Goal: Task Accomplishment & Management: Use online tool/utility

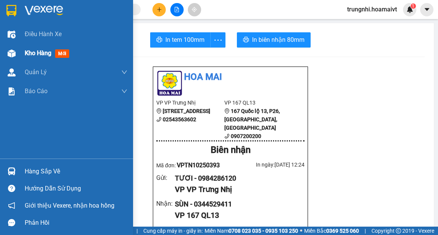
click at [34, 53] on span "Kho hàng" at bounding box center [38, 52] width 27 height 7
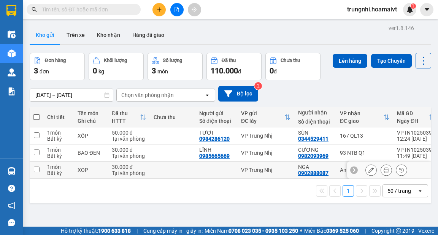
click at [40, 168] on td at bounding box center [37, 169] width 14 height 17
checkbox input "true"
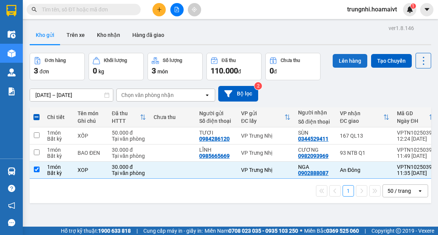
click at [351, 57] on button "Lên hàng" at bounding box center [349, 61] width 35 height 14
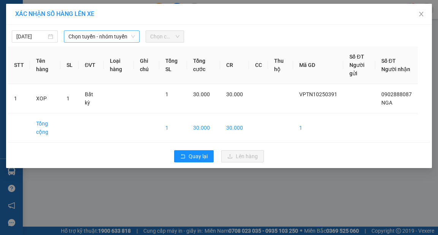
click at [131, 35] on icon "down" at bounding box center [133, 36] width 5 height 5
click at [134, 38] on icon "down" at bounding box center [133, 36] width 5 height 5
click at [131, 37] on icon "down" at bounding box center [133, 36] width 5 height 5
click at [134, 37] on icon "down" at bounding box center [133, 36] width 5 height 5
click at [134, 35] on icon "down" at bounding box center [133, 36] width 5 height 5
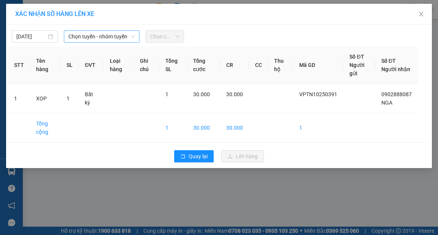
click at [134, 32] on span "Chọn tuyến - nhóm tuyến" at bounding box center [101, 36] width 66 height 11
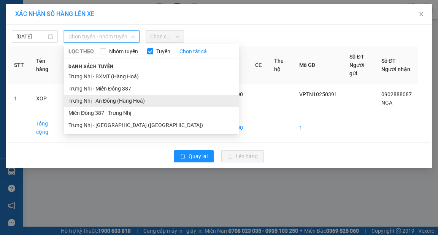
click at [108, 99] on li "Trưng Nhị - An Đông (Hàng Hoá)" at bounding box center [151, 101] width 175 height 12
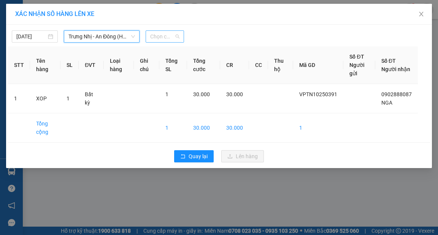
click at [172, 38] on span "Chọn chuyến" at bounding box center [164, 36] width 29 height 11
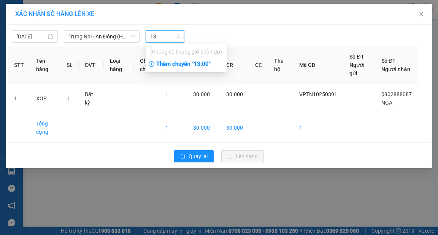
type input "13"
click at [203, 61] on div "Thêm chuyến " 13:00 "" at bounding box center [186, 64] width 81 height 13
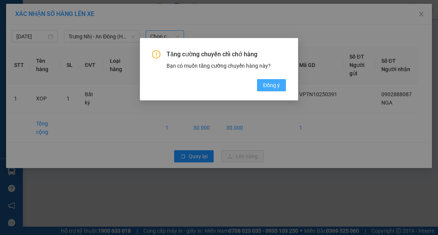
click at [273, 85] on span "Đồng ý" at bounding box center [271, 85] width 17 height 8
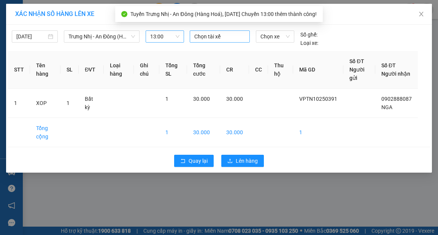
click at [225, 35] on div at bounding box center [219, 36] width 56 height 9
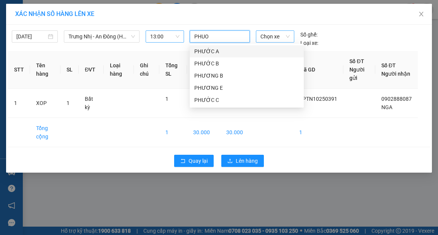
type input "PHUOC"
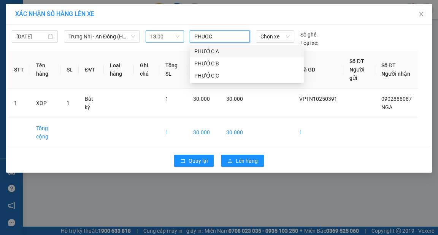
click at [215, 49] on div "PHƯỚC A" at bounding box center [246, 51] width 105 height 8
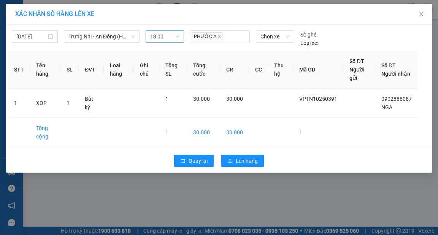
click at [223, 21] on div "XÁC NHẬN SỐ HÀNG LÊN XE" at bounding box center [218, 14] width 425 height 21
click at [251, 161] on span "Lên hàng" at bounding box center [247, 161] width 22 height 8
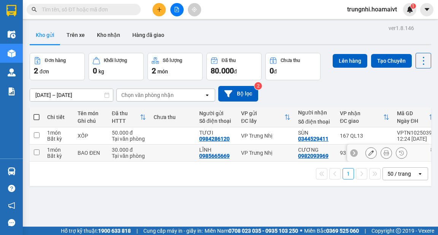
click at [36, 153] on input "checkbox" at bounding box center [37, 152] width 6 height 6
checkbox input "true"
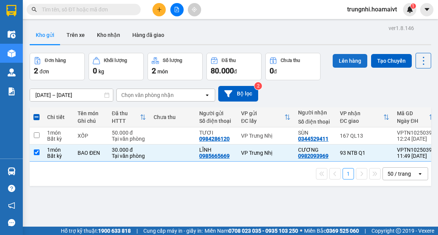
click at [349, 61] on button "Lên hàng" at bounding box center [349, 61] width 35 height 14
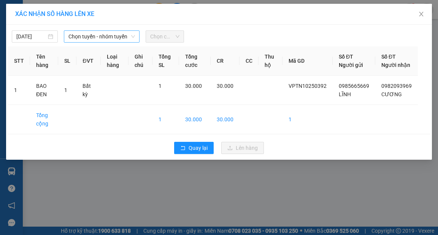
click at [129, 39] on span "Chọn tuyến - nhóm tuyến" at bounding box center [101, 36] width 66 height 11
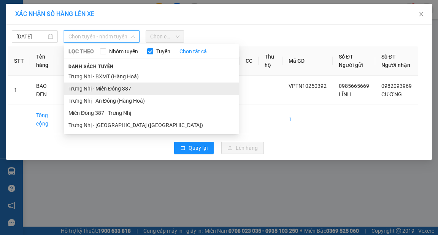
click at [113, 89] on li "Trưng Nhị - Miền Đông 387" at bounding box center [151, 88] width 175 height 12
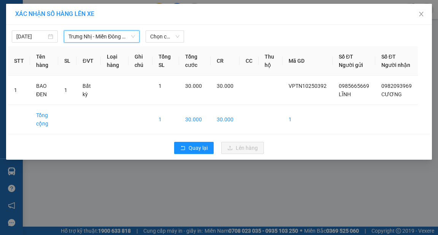
click at [131, 37] on icon "down" at bounding box center [133, 36] width 5 height 5
click at [135, 35] on div "Trưng Nhị - Miền Đông 387" at bounding box center [102, 36] width 76 height 12
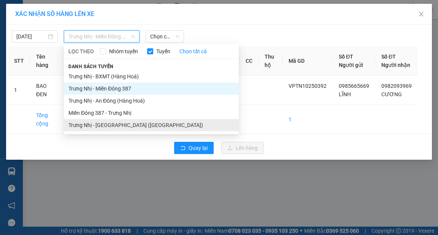
click at [111, 126] on li "Trưng Nhị - [GEOGRAPHIC_DATA] ([GEOGRAPHIC_DATA])" at bounding box center [151, 125] width 175 height 12
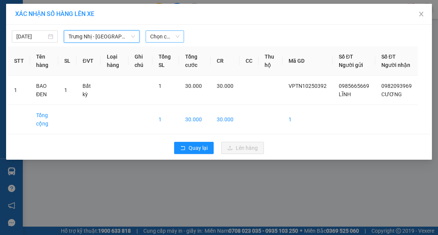
click at [168, 35] on span "Chọn chuyến" at bounding box center [164, 36] width 29 height 11
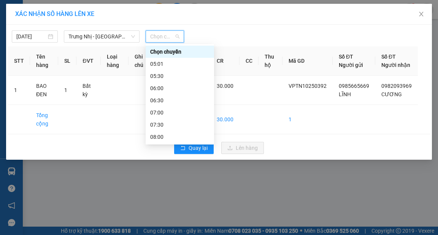
scroll to position [152, 0]
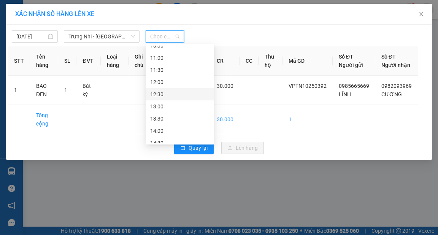
click at [155, 92] on div "12:30" at bounding box center [179, 94] width 59 height 8
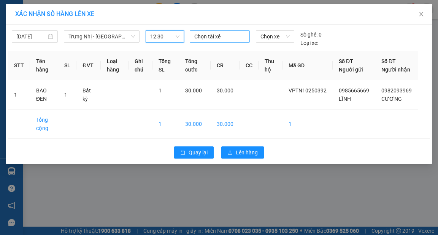
click at [208, 34] on div at bounding box center [219, 36] width 56 height 9
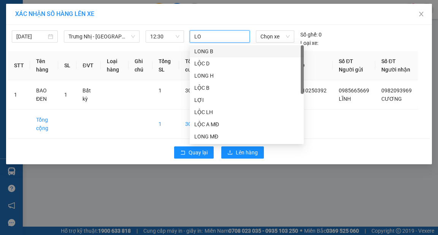
type input "LOC"
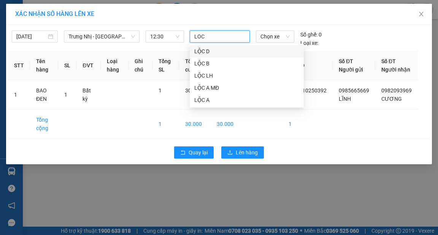
click at [197, 52] on div "LỘC D" at bounding box center [246, 51] width 105 height 8
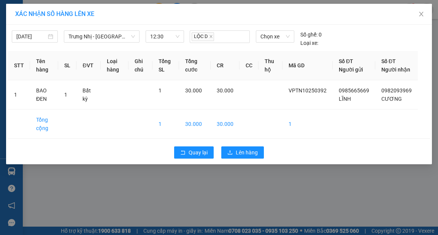
click at [223, 16] on div "XÁC NHẬN SỐ HÀNG LÊN XE" at bounding box center [218, 14] width 407 height 8
click at [258, 158] on button "Lên hàng" at bounding box center [242, 152] width 43 height 12
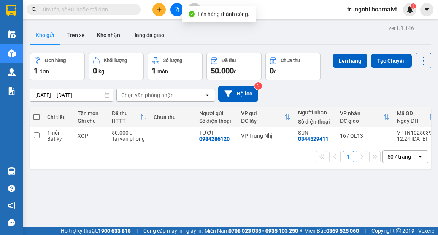
click at [37, 119] on span at bounding box center [36, 117] width 6 height 6
click at [36, 113] on input "checkbox" at bounding box center [36, 113] width 0 height 0
checkbox input "true"
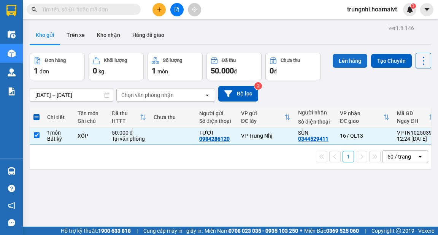
click at [348, 58] on button "Lên hàng" at bounding box center [349, 61] width 35 height 14
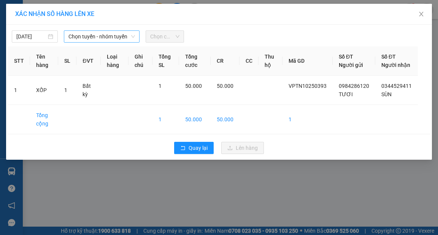
click at [123, 38] on span "Chọn tuyến - nhóm tuyến" at bounding box center [101, 36] width 66 height 11
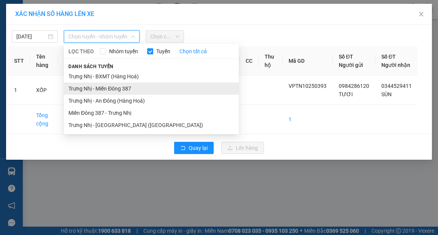
click at [114, 89] on li "Trưng Nhị - Miền Đông 387" at bounding box center [151, 88] width 175 height 12
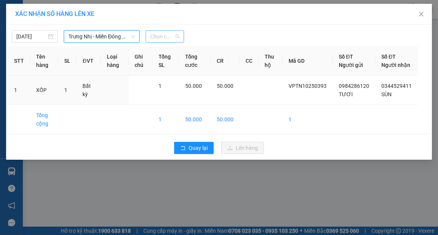
click at [176, 36] on span "Chọn chuyến" at bounding box center [164, 36] width 29 height 11
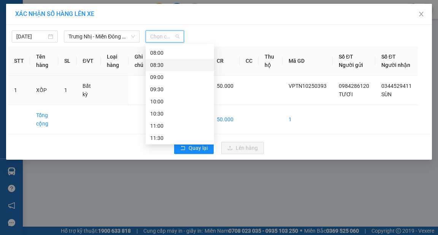
scroll to position [152, 0]
click at [158, 69] on div "12:30" at bounding box center [179, 70] width 59 height 8
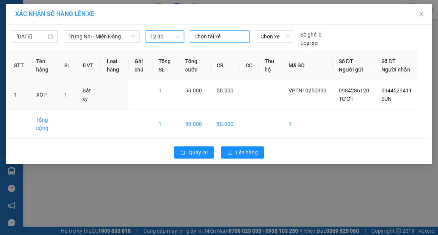
click at [207, 36] on div at bounding box center [219, 36] width 56 height 9
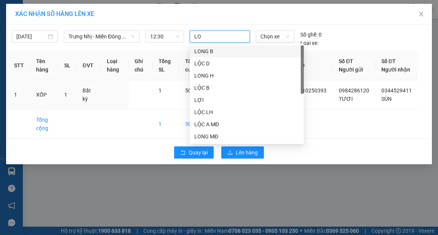
type input "LOC"
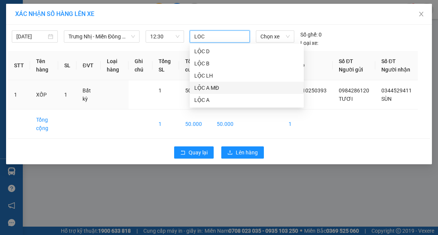
click at [217, 87] on div "LỘC A MĐ" at bounding box center [246, 88] width 105 height 8
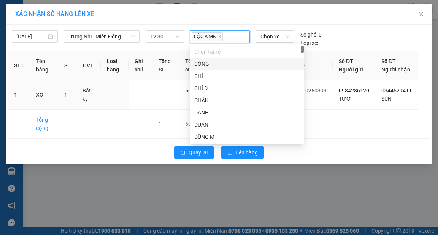
click at [230, 19] on div "XÁC NHẬN SỐ HÀNG LÊN XE" at bounding box center [218, 14] width 425 height 21
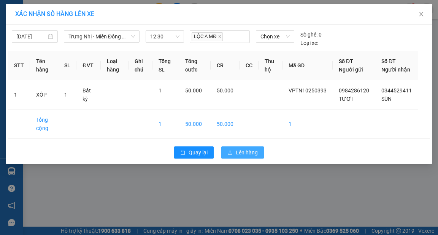
click at [248, 157] on span "Lên hàng" at bounding box center [247, 152] width 22 height 8
